Goal: Task Accomplishment & Management: Use online tool/utility

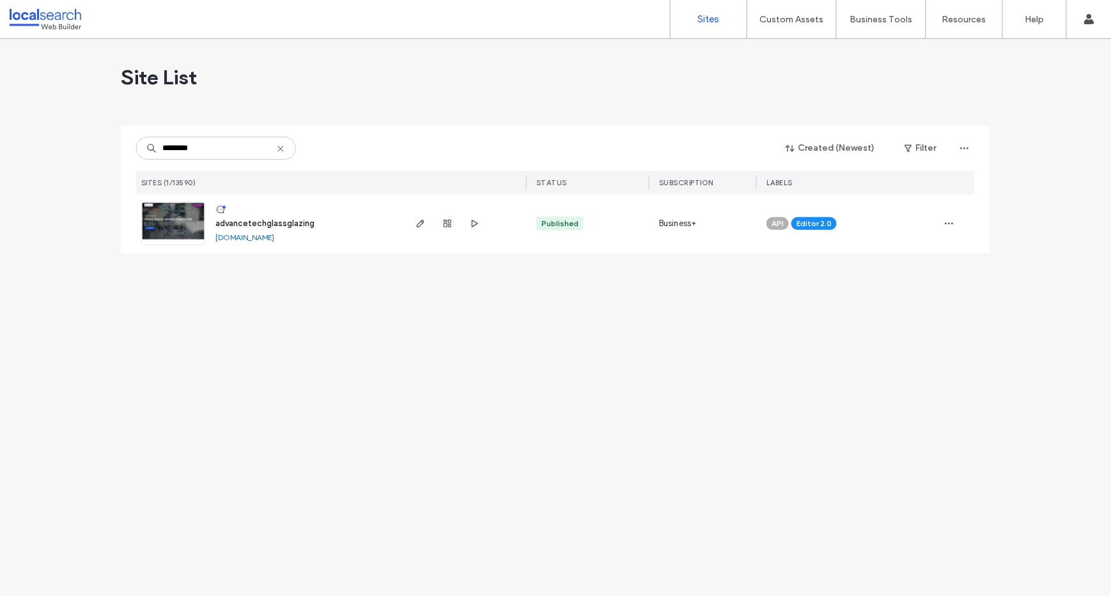
type input "********"
click at [190, 210] on img at bounding box center [173, 246] width 63 height 87
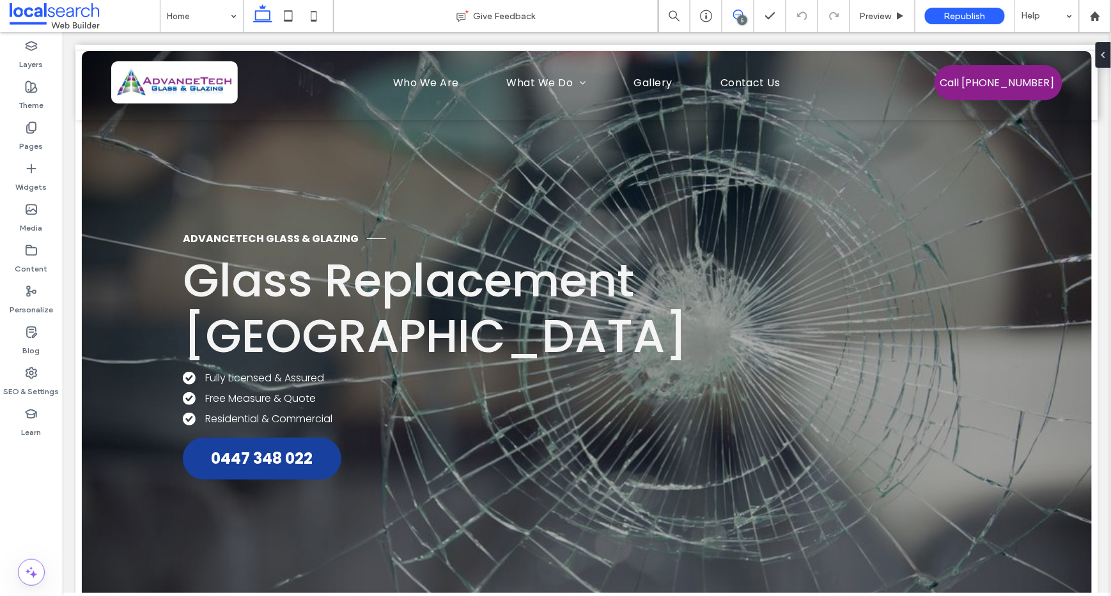
click at [743, 12] on span at bounding box center [737, 15] width 31 height 10
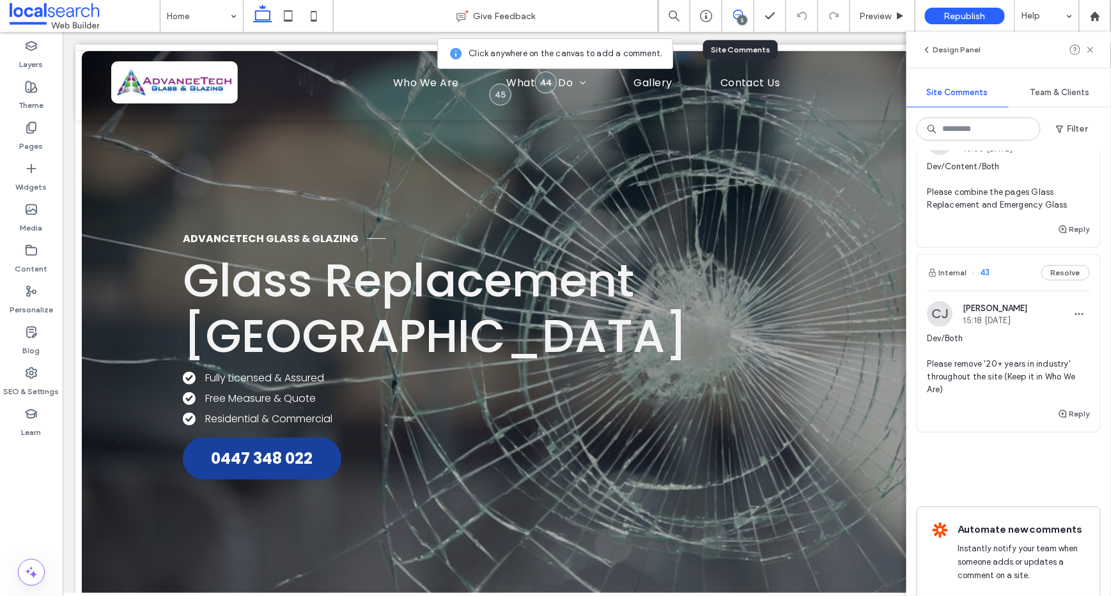
scroll to position [729, 0]
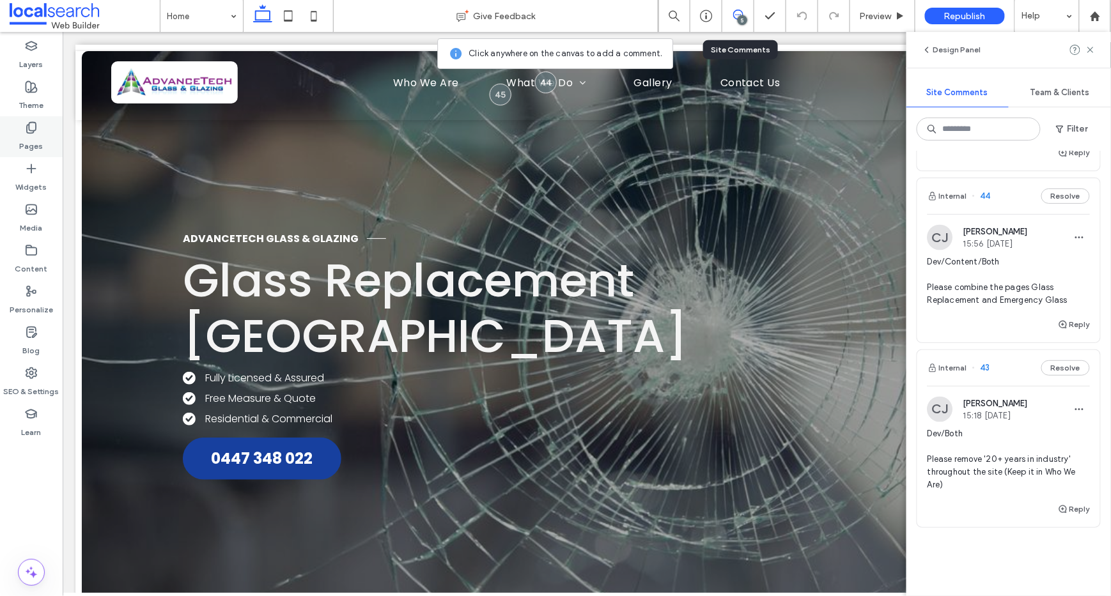
click at [25, 127] on icon at bounding box center [31, 127] width 13 height 13
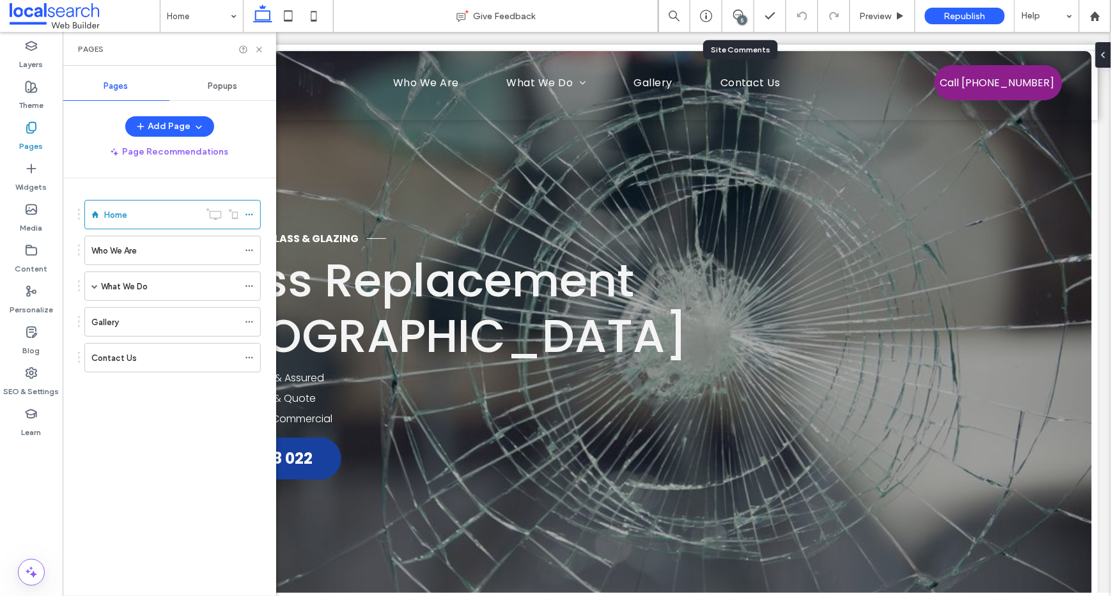
scroll to position [0, 0]
click at [92, 288] on span at bounding box center [94, 286] width 6 height 6
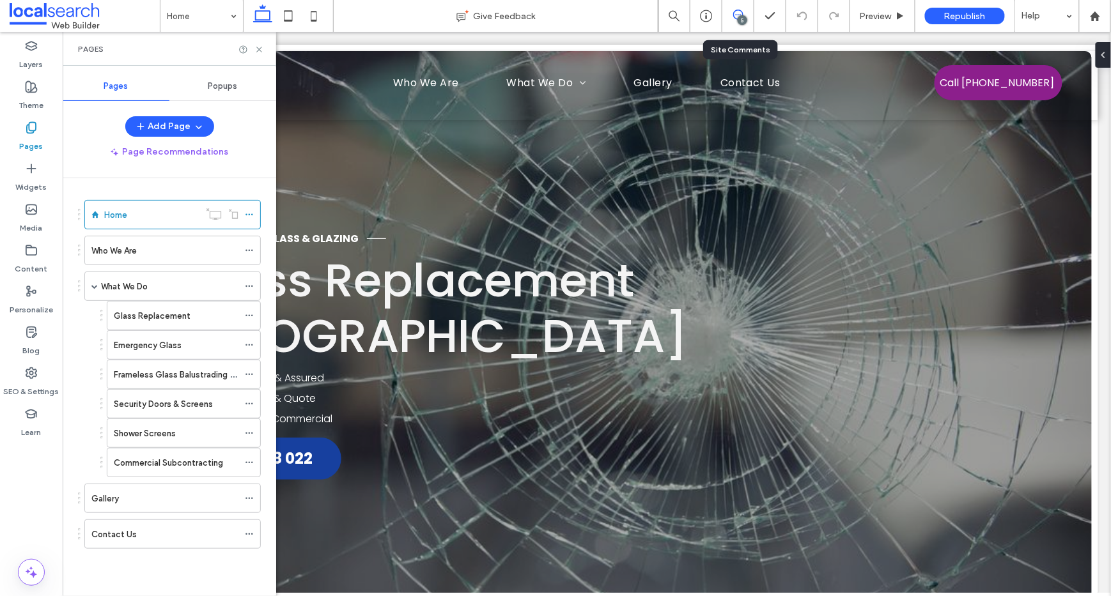
click at [740, 10] on icon at bounding box center [738, 15] width 10 height 10
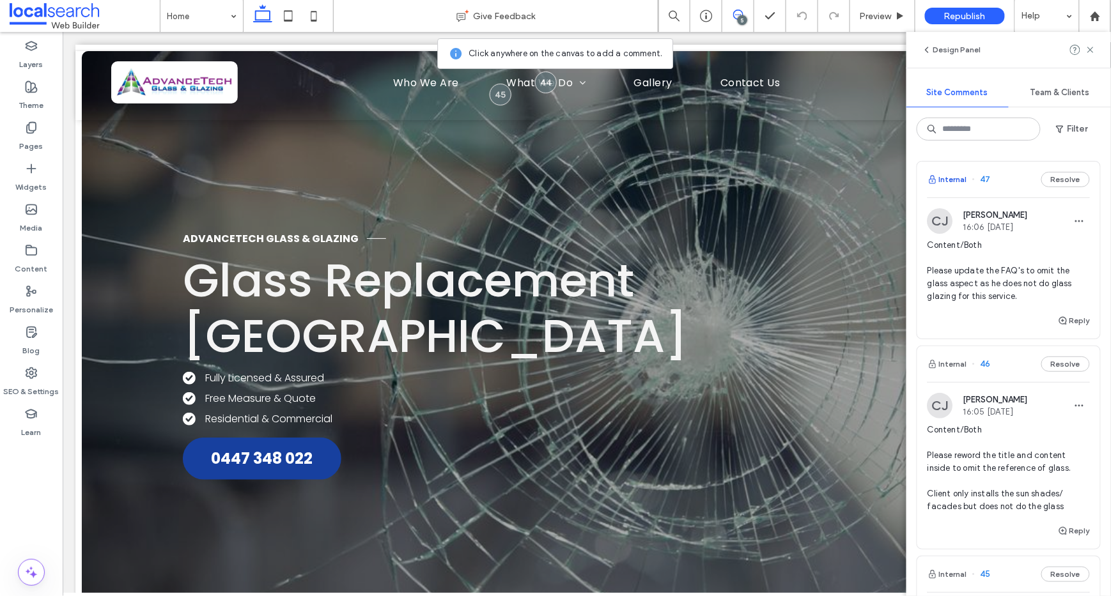
click at [950, 182] on button "Internal" at bounding box center [947, 179] width 40 height 15
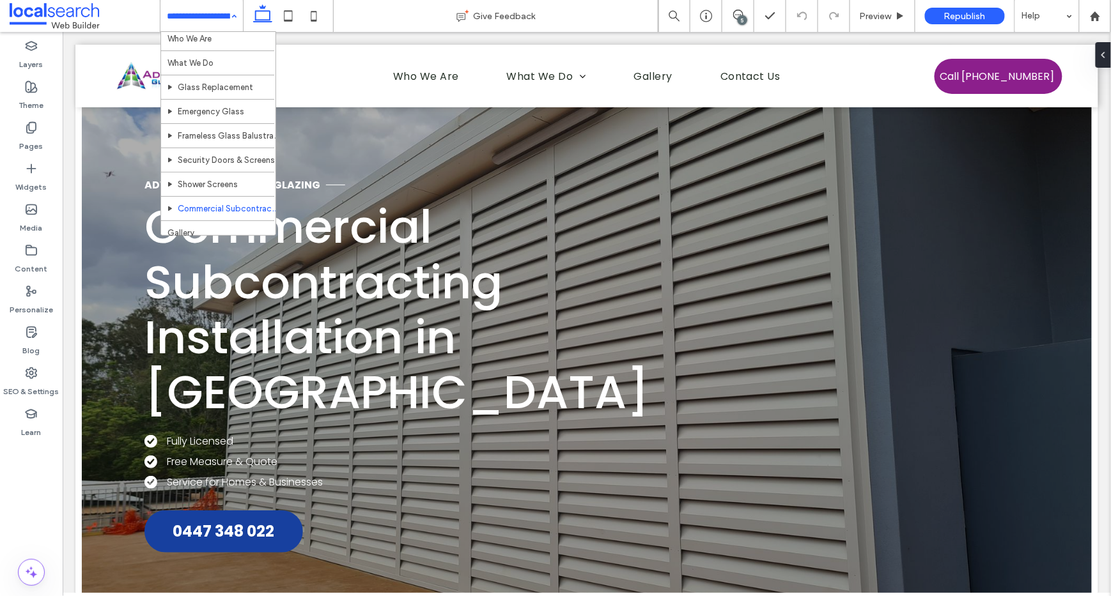
scroll to position [61, 0]
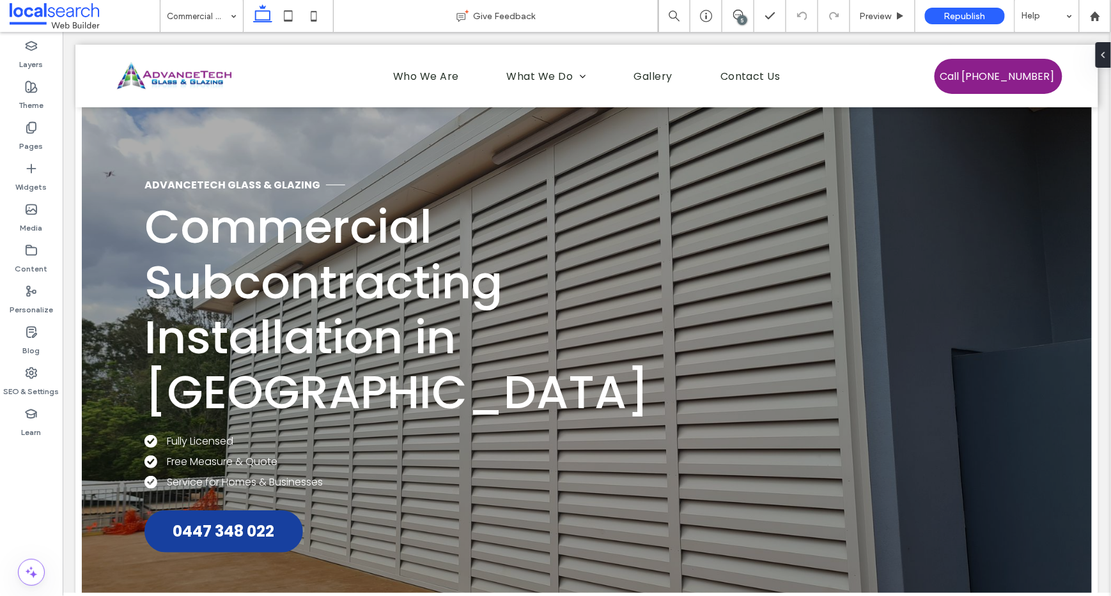
click at [741, 15] on div "5" at bounding box center [743, 20] width 10 height 10
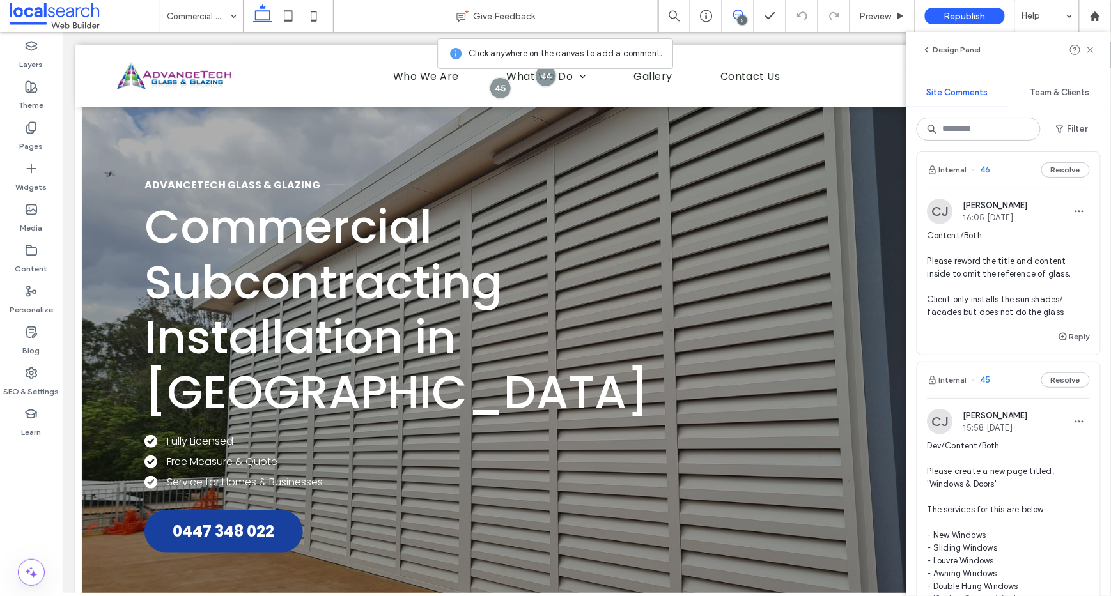
scroll to position [164, 0]
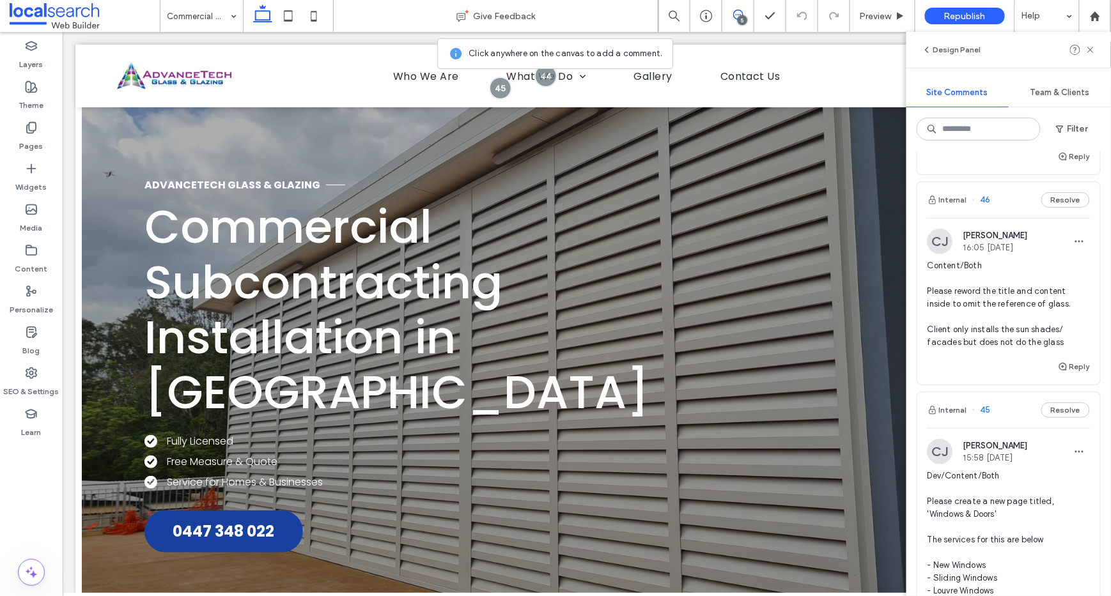
click at [1046, 314] on span "Content/Both Please reword the title and content inside to omit the reference o…" at bounding box center [1008, 304] width 162 height 89
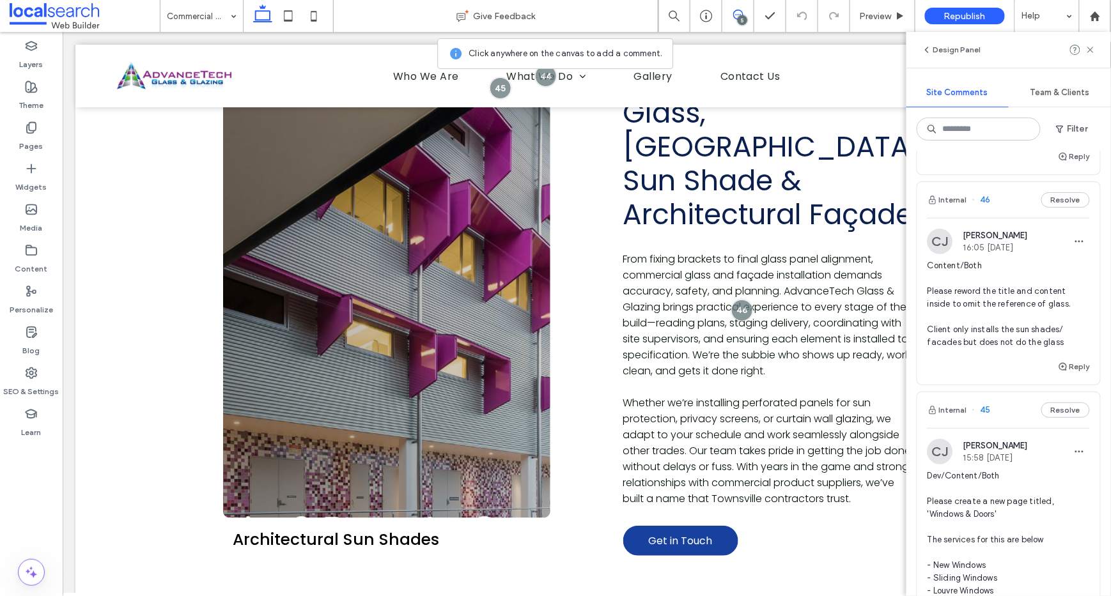
scroll to position [2134, 0]
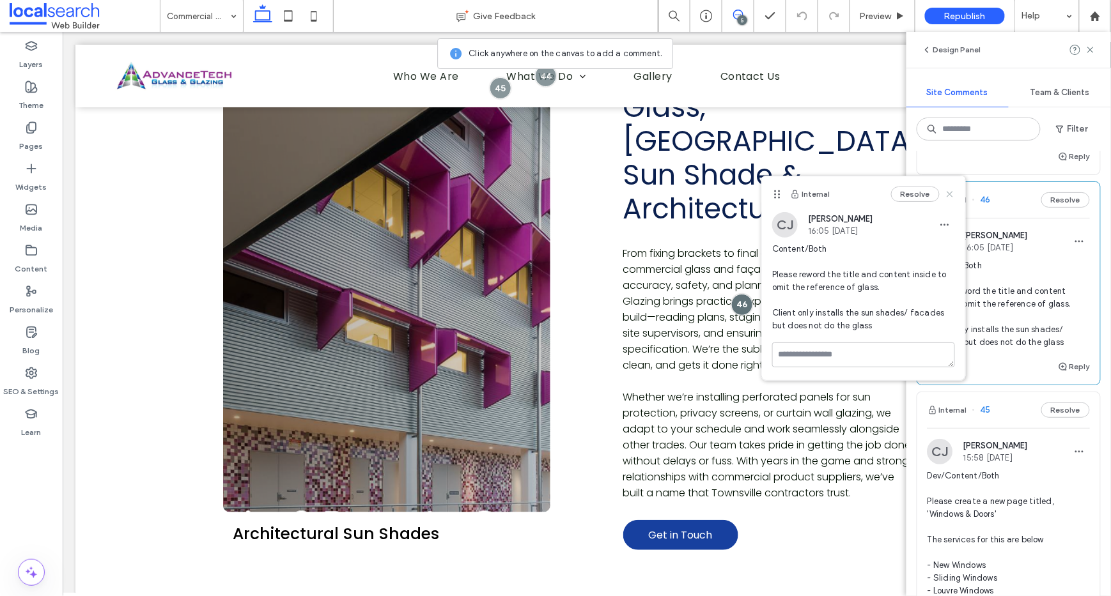
click at [951, 191] on icon at bounding box center [950, 194] width 10 height 10
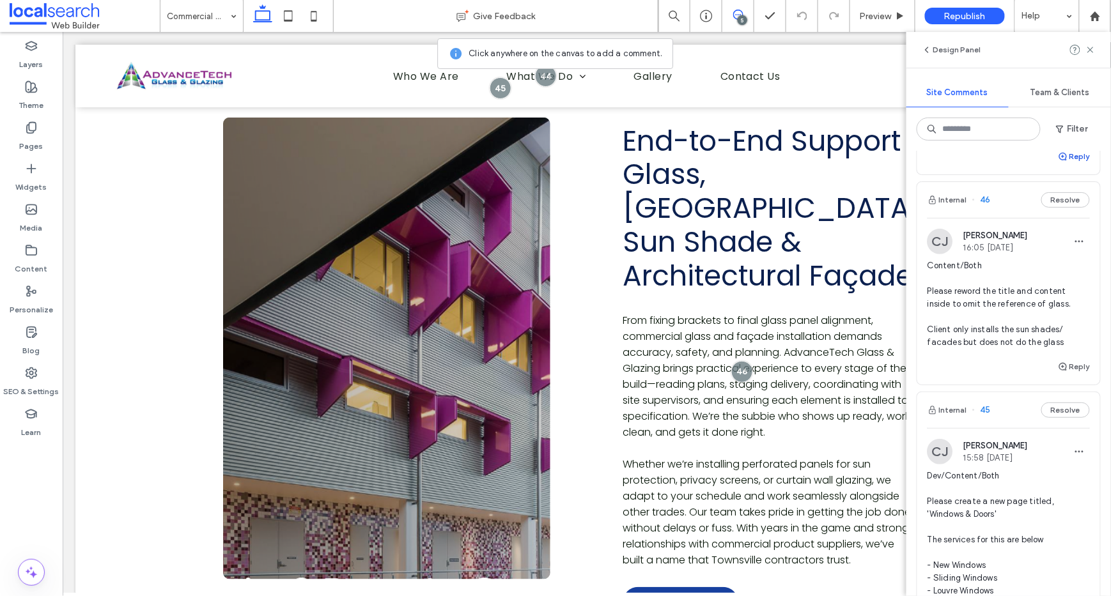
scroll to position [1990, 0]
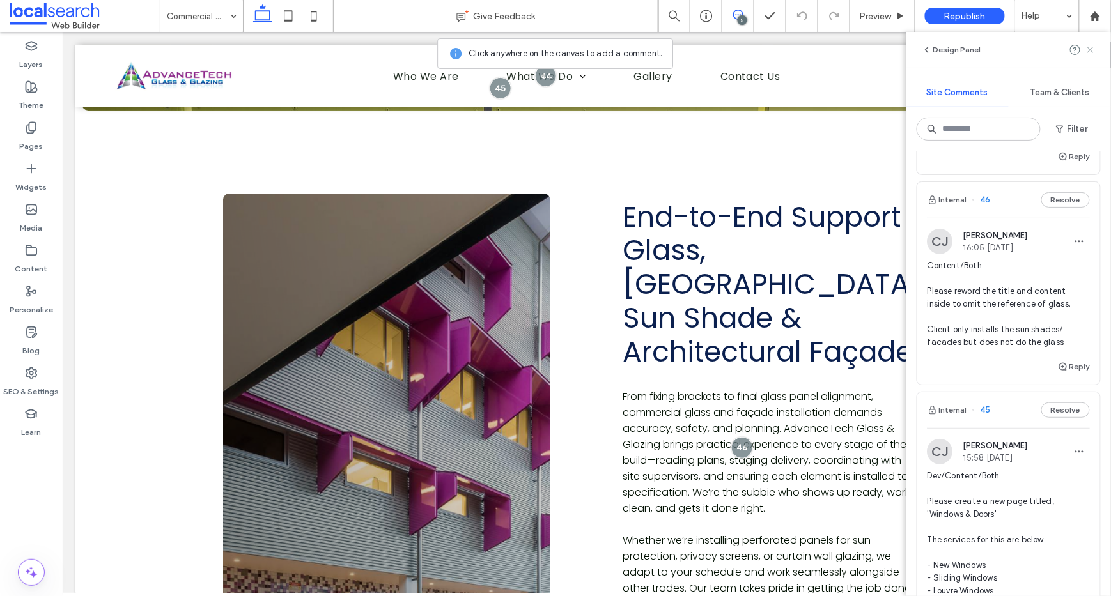
click at [1091, 51] on icon at bounding box center [1090, 50] width 10 height 10
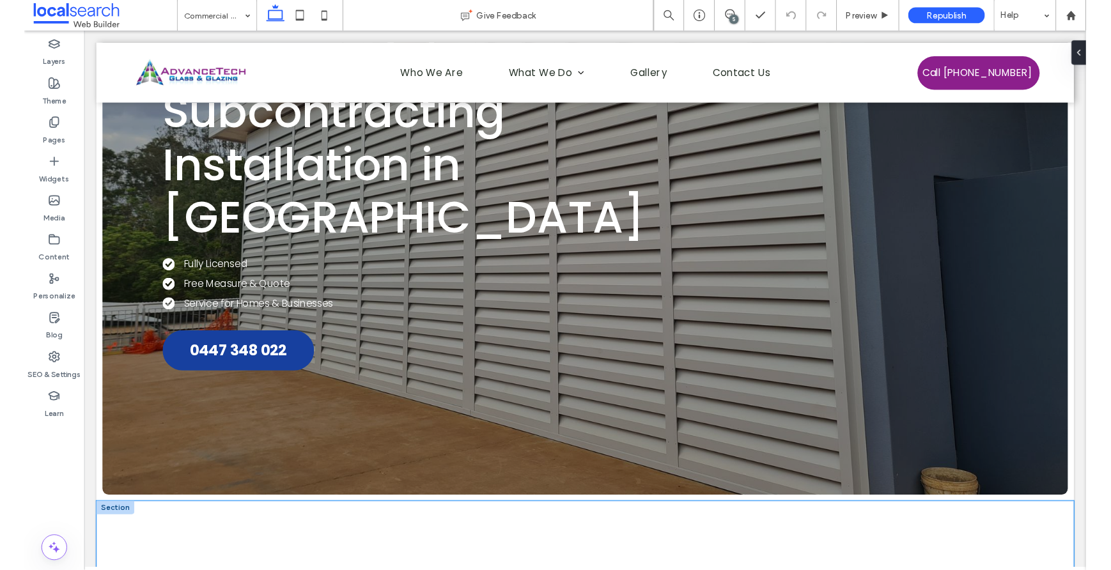
scroll to position [0, 0]
